Goal: Check status: Check status

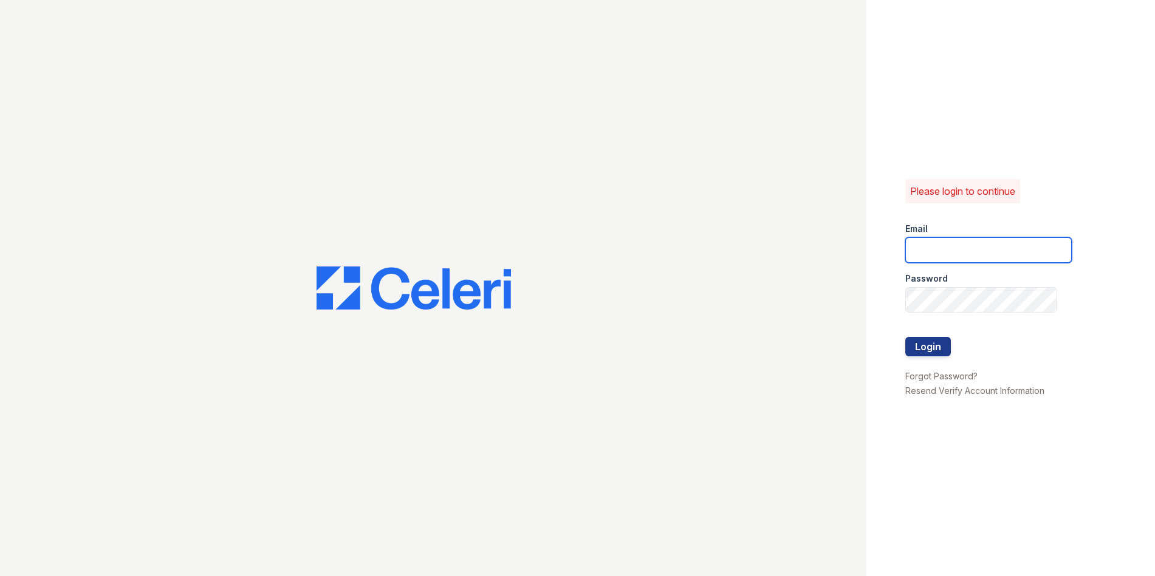
click at [940, 245] on input "email" at bounding box center [988, 250] width 166 height 26
type input "wstallings@mmgmgt.com"
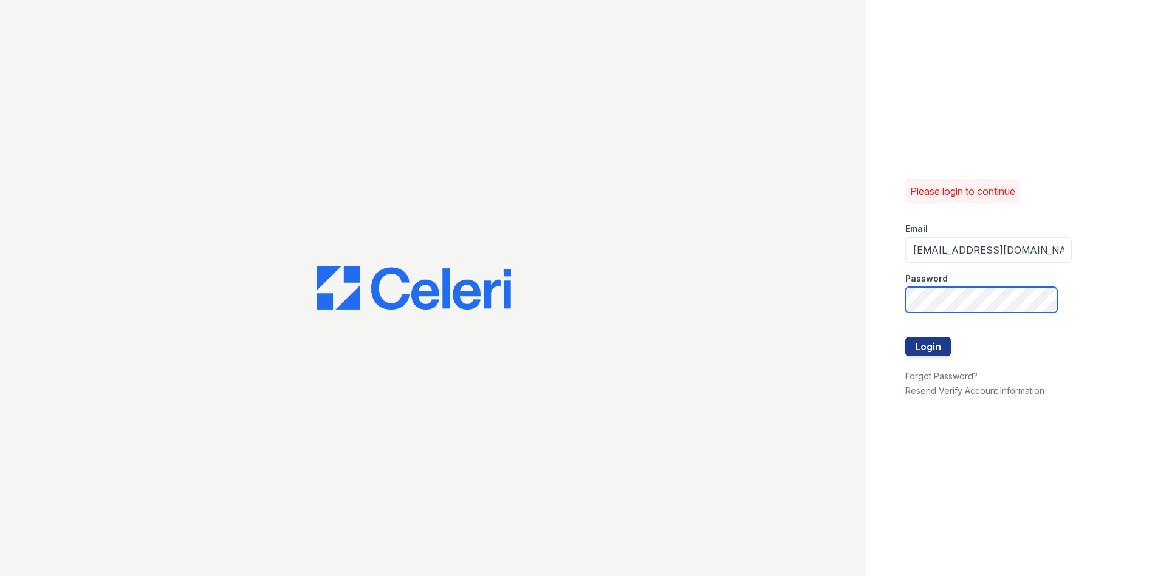
click at [905, 337] on button "Login" at bounding box center [928, 346] width 46 height 19
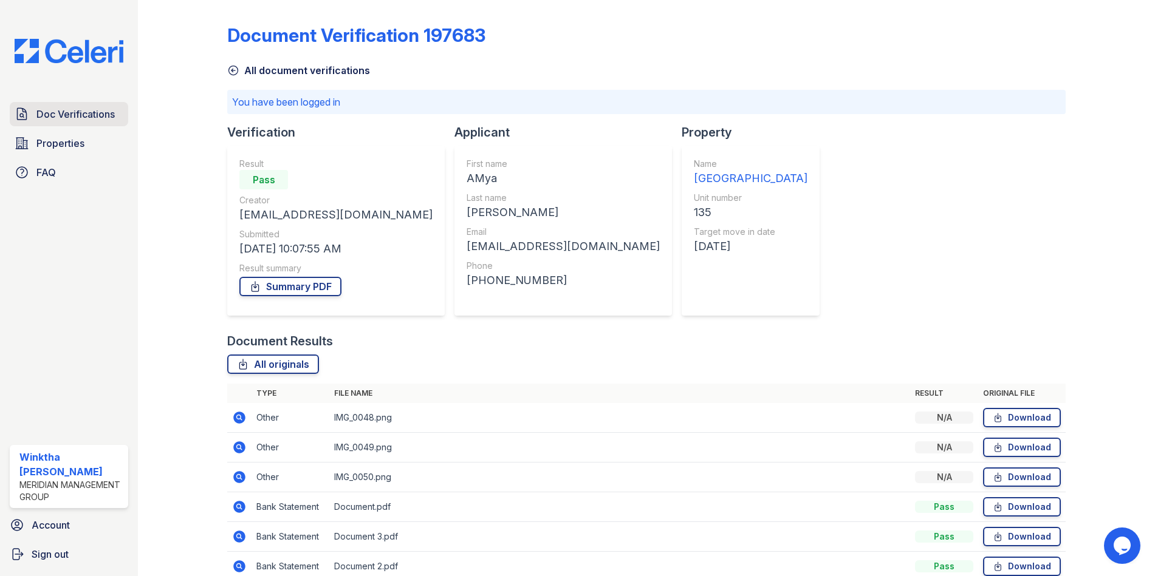
click at [71, 113] on span "Doc Verifications" at bounding box center [75, 114] width 78 height 15
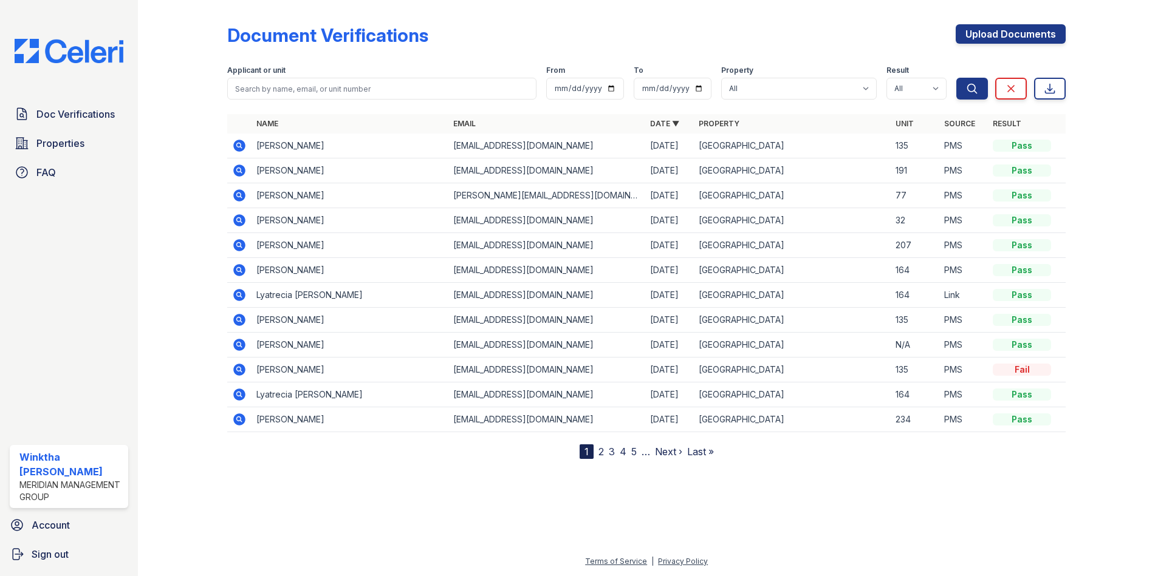
click at [241, 221] on icon at bounding box center [239, 220] width 15 height 15
